Goal: Entertainment & Leisure: Consume media (video, audio)

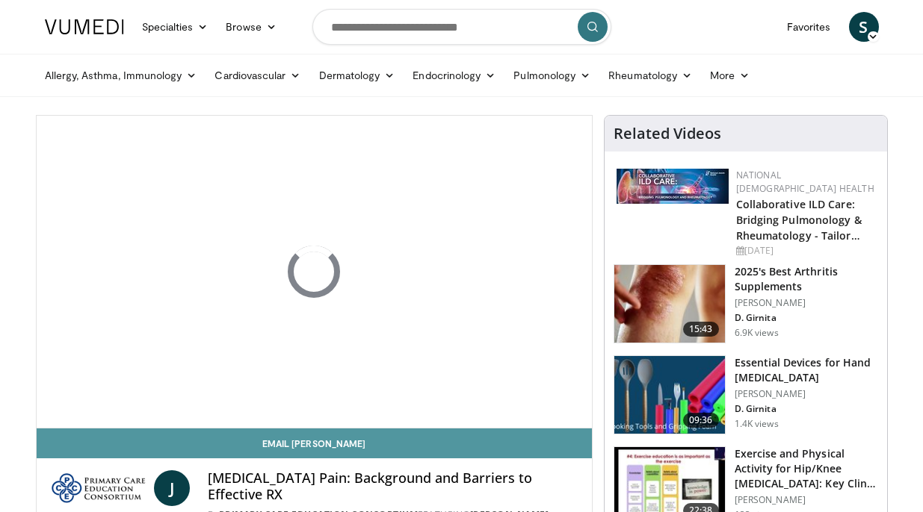
click at [256, 450] on link "Email Joel" at bounding box center [314, 444] width 555 height 30
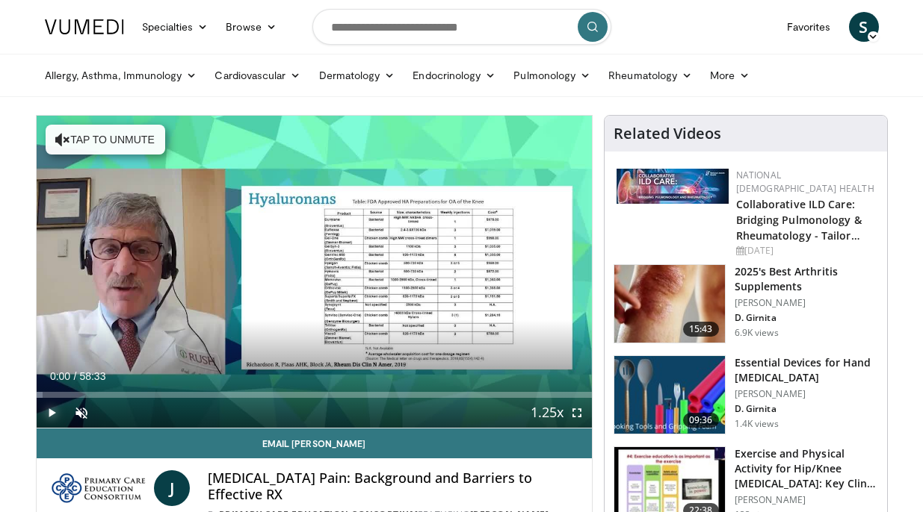
click at [49, 413] on span "Video Player" at bounding box center [52, 413] width 30 height 30
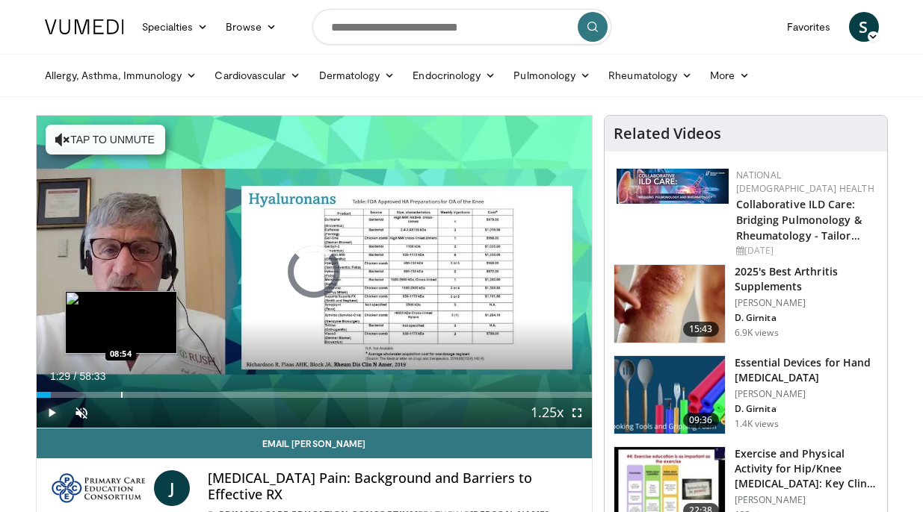
drag, startPoint x: 50, startPoint y: 396, endPoint x: 120, endPoint y: 394, distance: 70.3
click at [120, 394] on div "Loaded : 0.00% 08:49 08:54" at bounding box center [314, 395] width 555 height 6
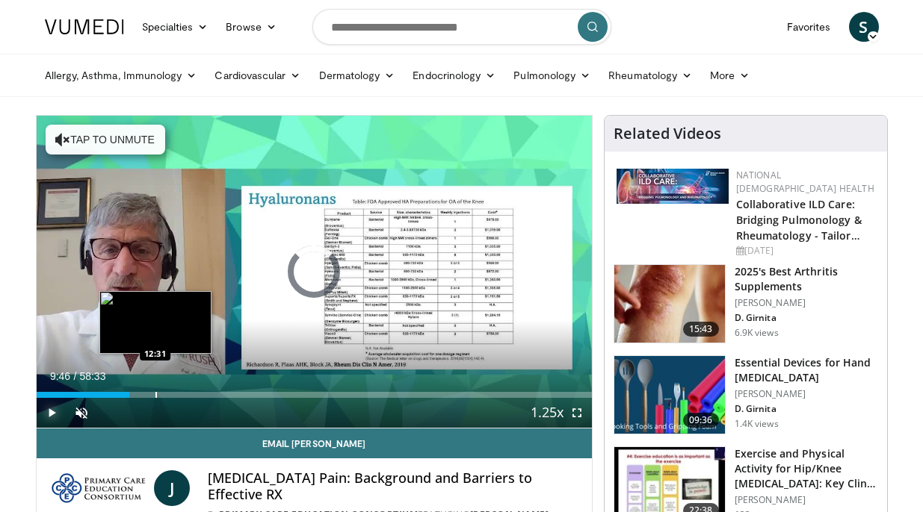
drag, startPoint x: 120, startPoint y: 394, endPoint x: 155, endPoint y: 394, distance: 34.4
click at [155, 394] on div "Progress Bar" at bounding box center [155, 395] width 1 height 6
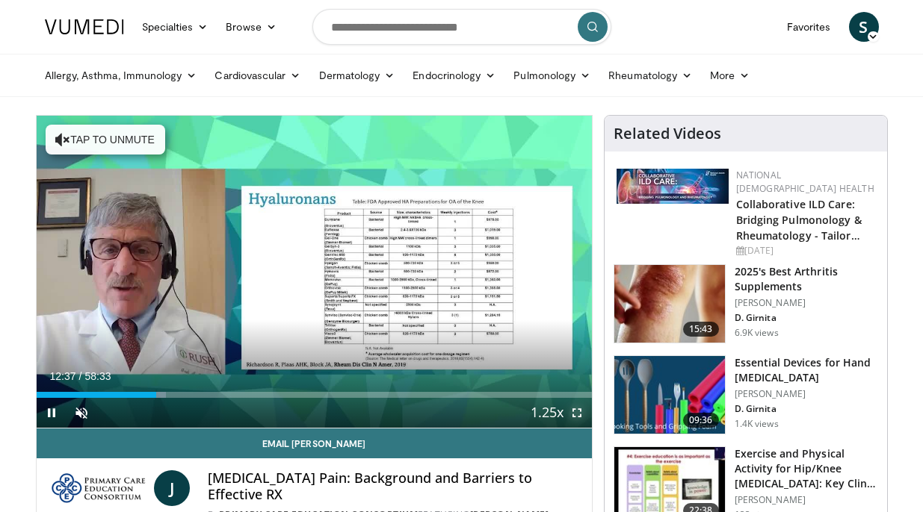
click at [575, 410] on span "Video Player" at bounding box center [577, 413] width 30 height 30
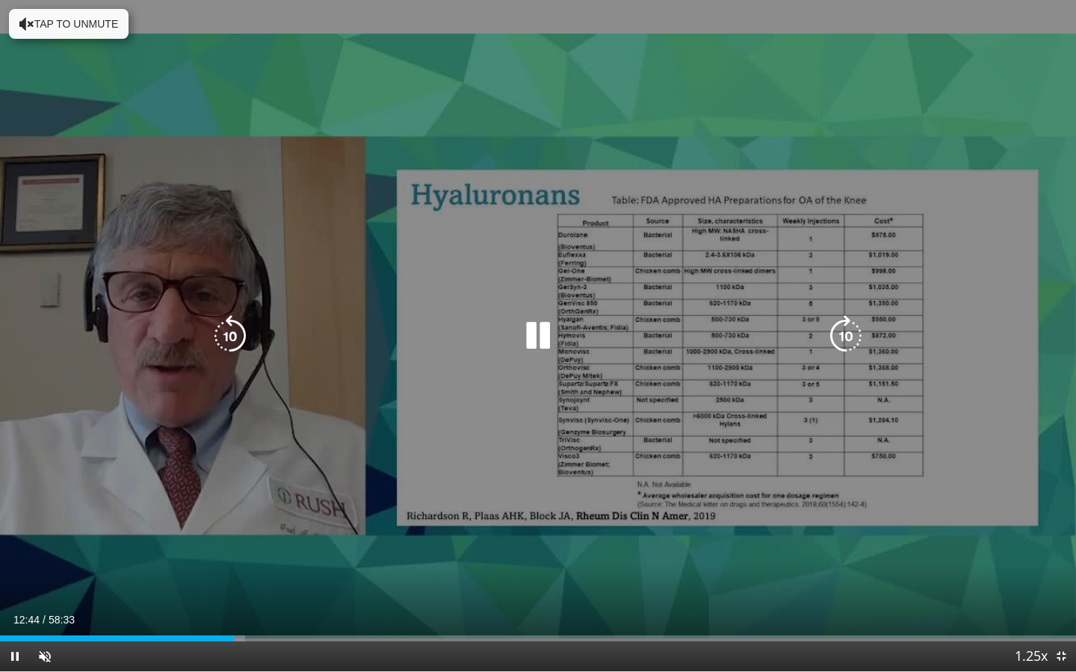
click at [922, 108] on div "10 seconds Tap to unmute" at bounding box center [538, 336] width 1076 height 672
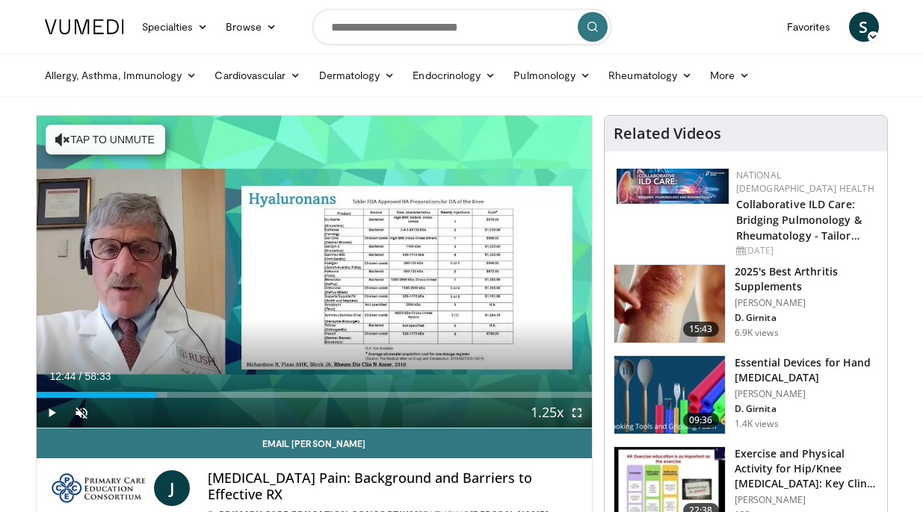
click at [574, 409] on span "Video Player" at bounding box center [577, 413] width 30 height 30
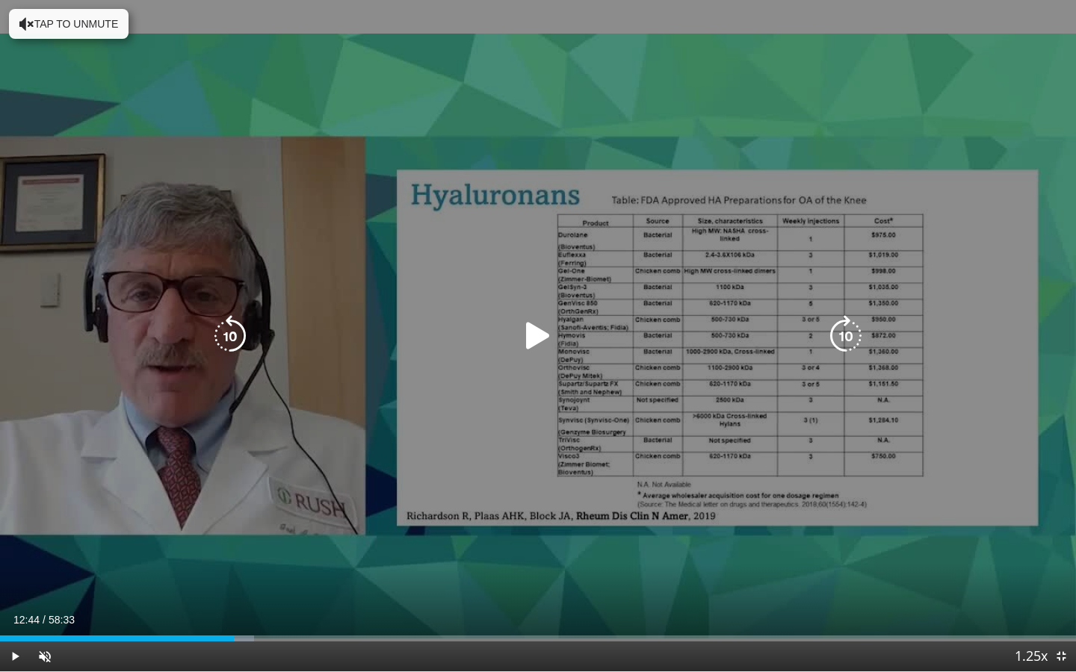
click at [536, 332] on icon "Video Player" at bounding box center [538, 336] width 42 height 42
click at [541, 326] on icon "Video Player" at bounding box center [538, 336] width 42 height 42
click at [539, 326] on icon "Video Player" at bounding box center [538, 336] width 42 height 42
click at [536, 326] on icon "Video Player" at bounding box center [538, 336] width 42 height 42
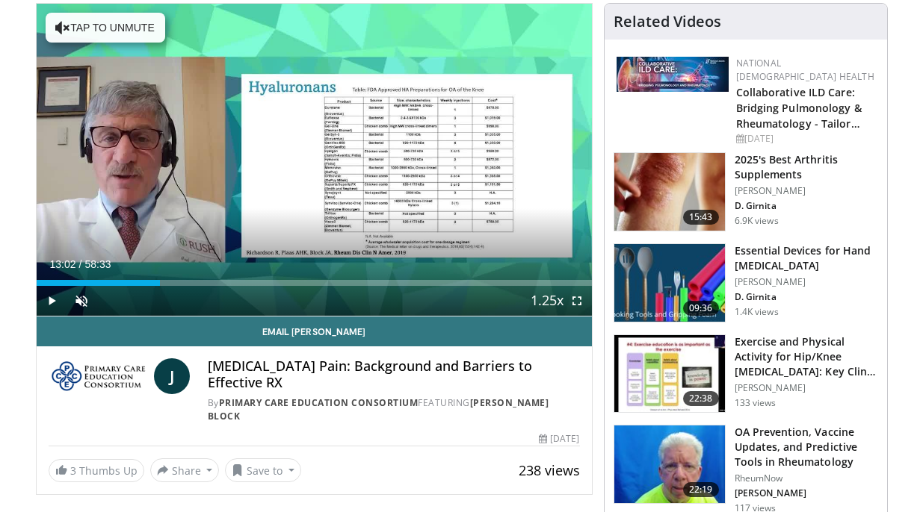
scroll to position [115, 0]
